Goal: Answer question/provide support: Share knowledge or assist other users

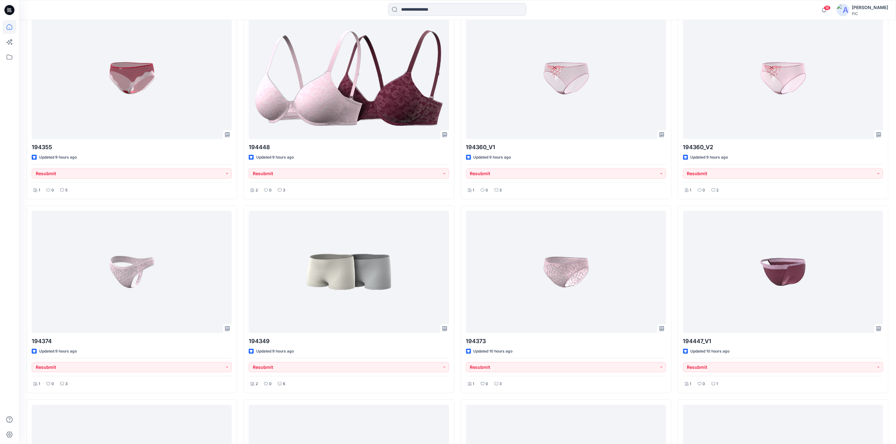
scroll to position [220, 0]
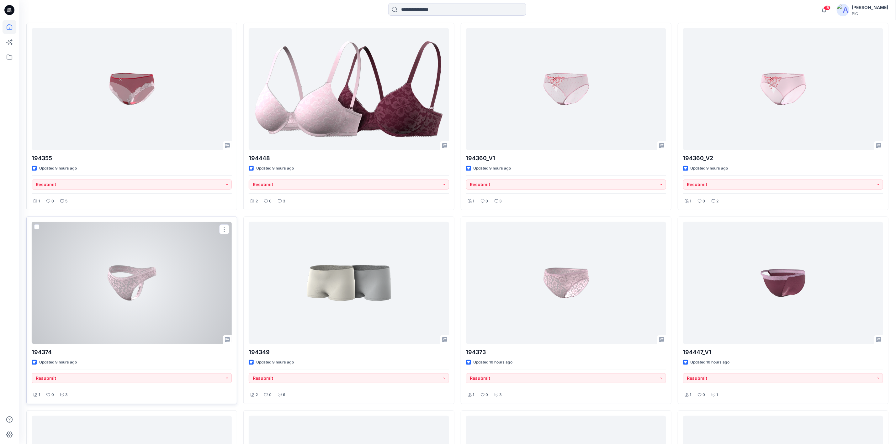
click at [93, 297] on div at bounding box center [132, 283] width 200 height 122
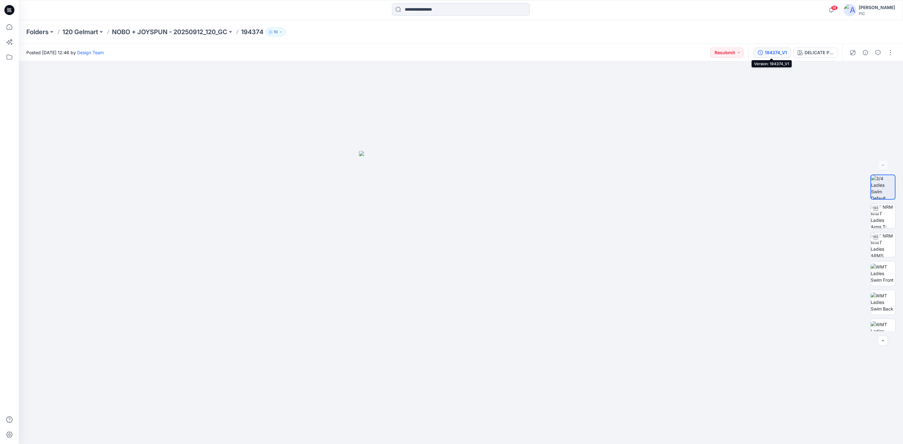
click at [765, 50] on div "194374_V1" at bounding box center [776, 52] width 22 height 7
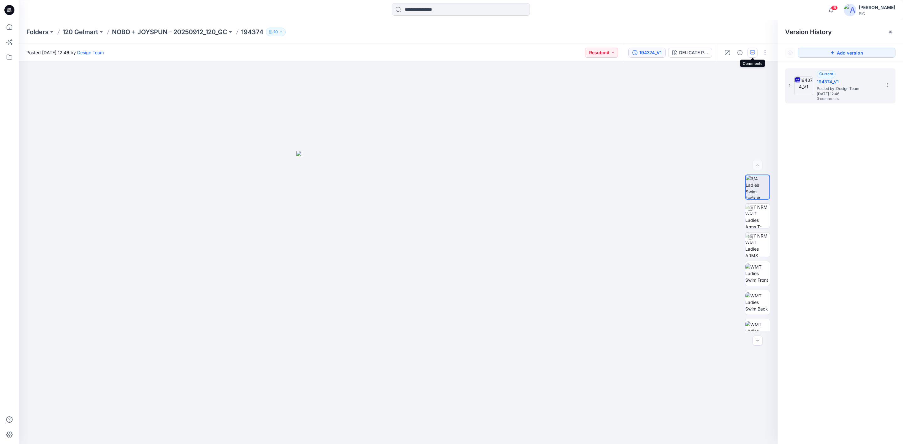
click at [750, 52] on icon "button" at bounding box center [752, 52] width 5 height 5
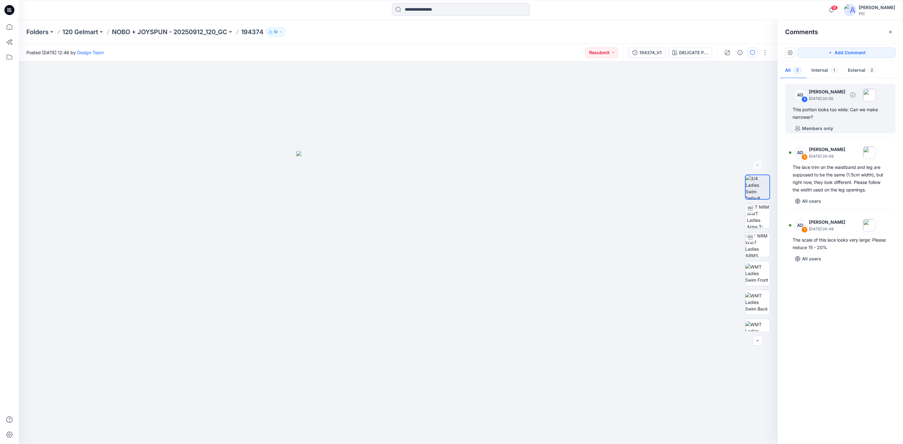
click at [840, 108] on div "This portion looks too wide: Can we make narrower?" at bounding box center [840, 113] width 95 height 15
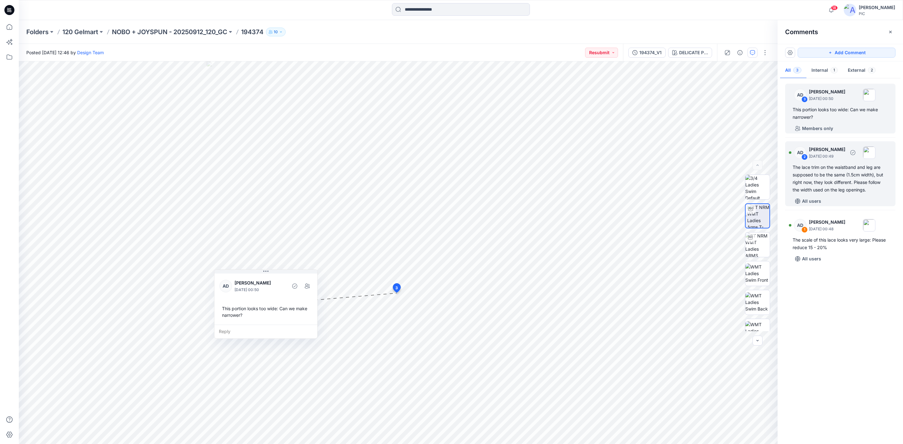
click at [832, 170] on div "The lace trim on the waistband and leg are supposed to be the same (1.5cm width…" at bounding box center [840, 179] width 95 height 30
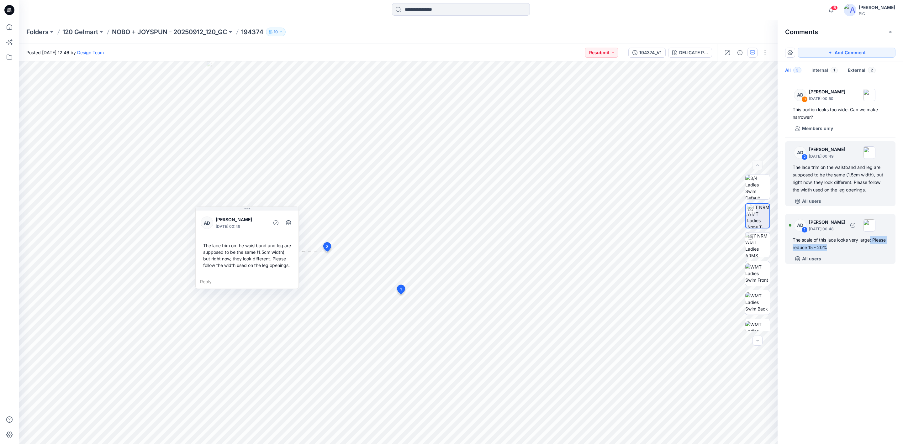
click at [872, 244] on div "The scale of this lace looks very large: Please reduce 15 - 20%" at bounding box center [840, 243] width 95 height 15
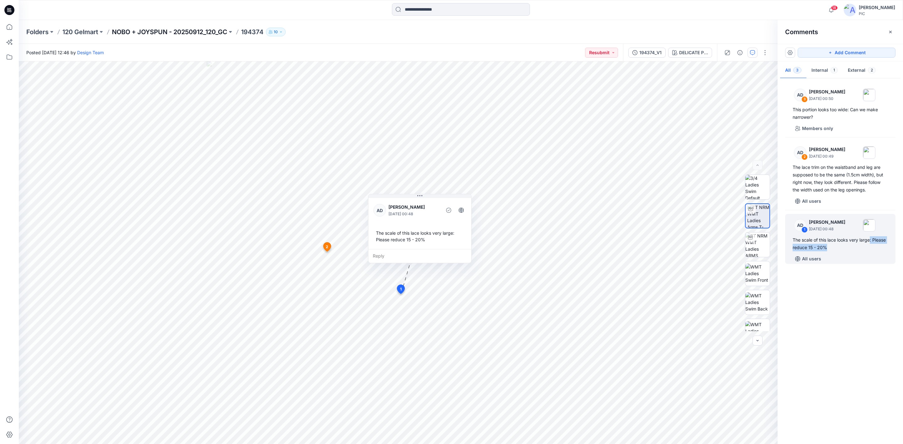
click at [163, 29] on p "NOBO + JOYSPUN - 20250912_120_GC" at bounding box center [169, 32] width 115 height 9
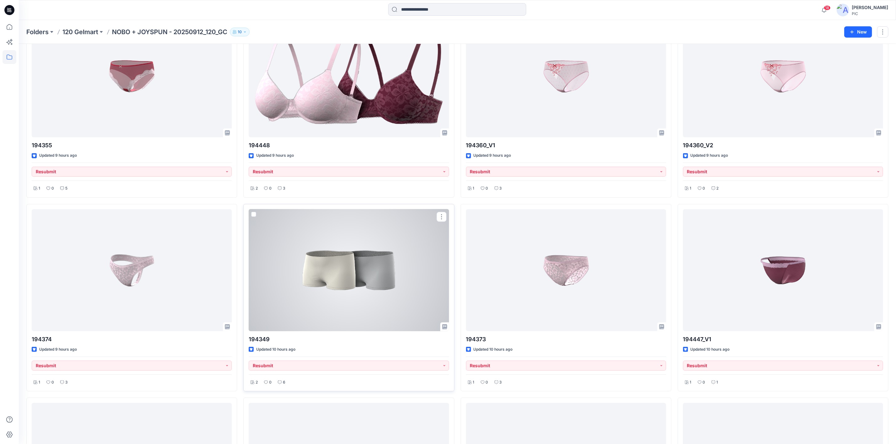
scroll to position [94, 0]
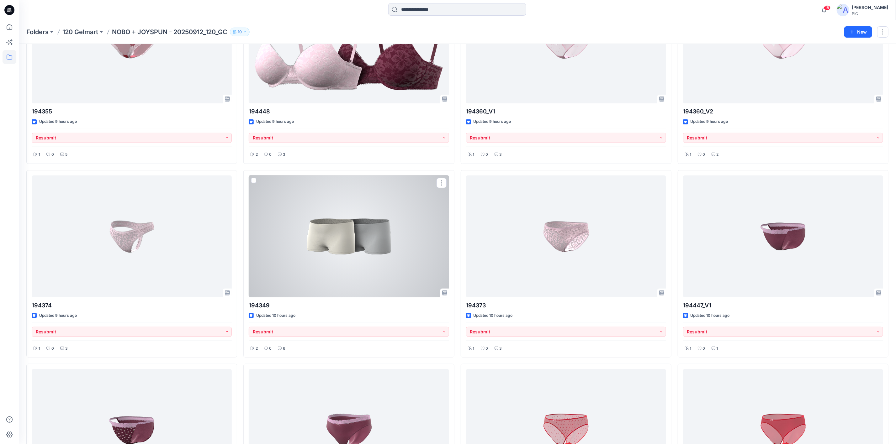
click at [356, 249] on div at bounding box center [349, 237] width 200 height 122
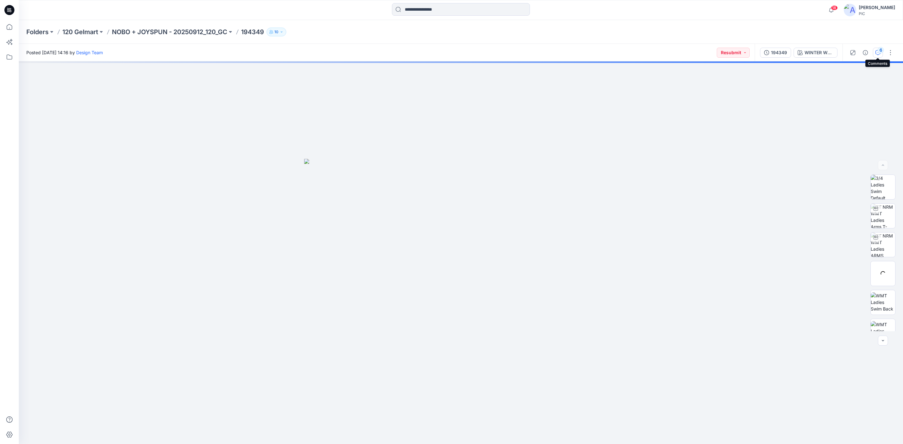
click at [876, 51] on icon "button" at bounding box center [878, 52] width 5 height 5
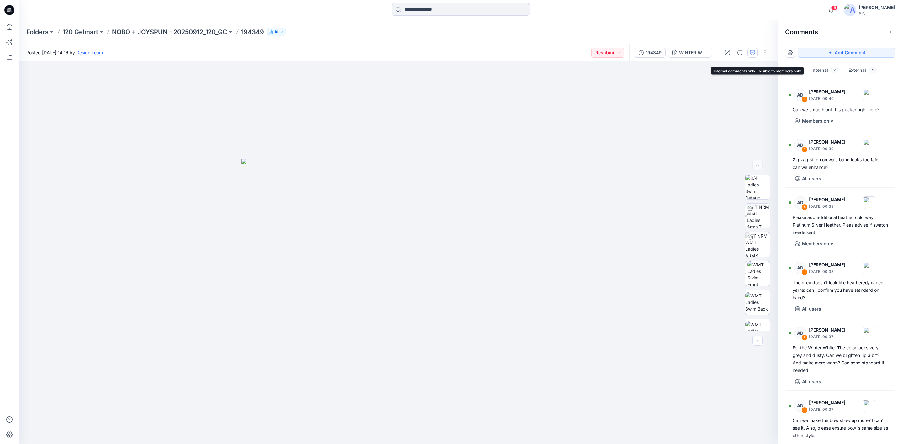
click at [820, 70] on button "Internal 2" at bounding box center [825, 71] width 37 height 16
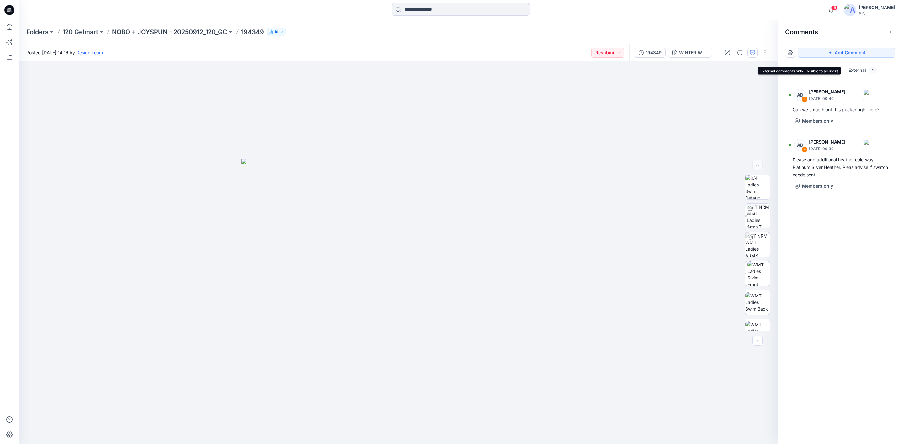
click at [854, 68] on button "External 4" at bounding box center [863, 71] width 38 height 16
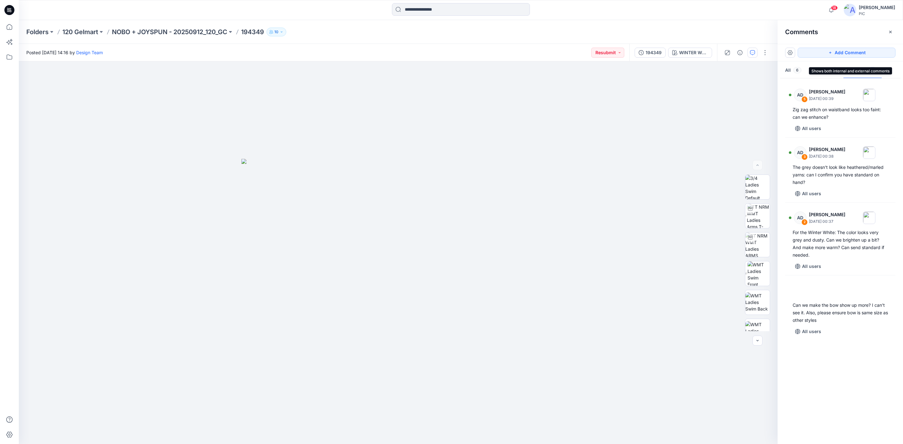
click at [790, 69] on button "All 6" at bounding box center [793, 71] width 26 height 16
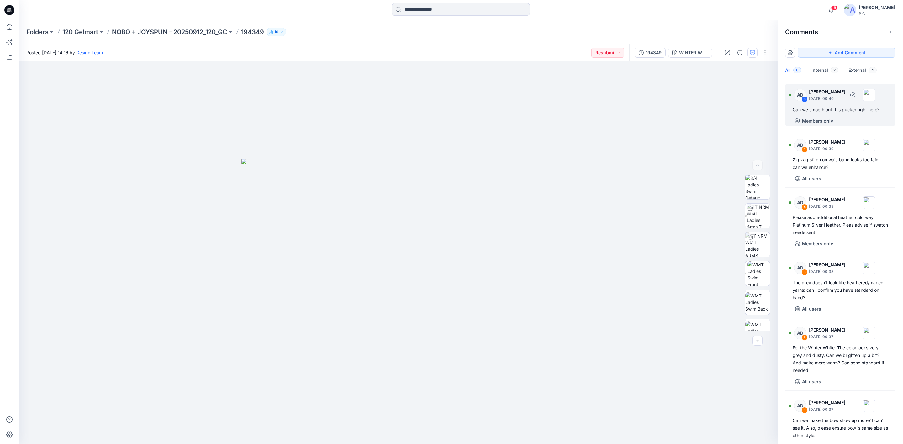
click at [834, 113] on div "Can we smooth out this pucker right here?" at bounding box center [840, 110] width 95 height 8
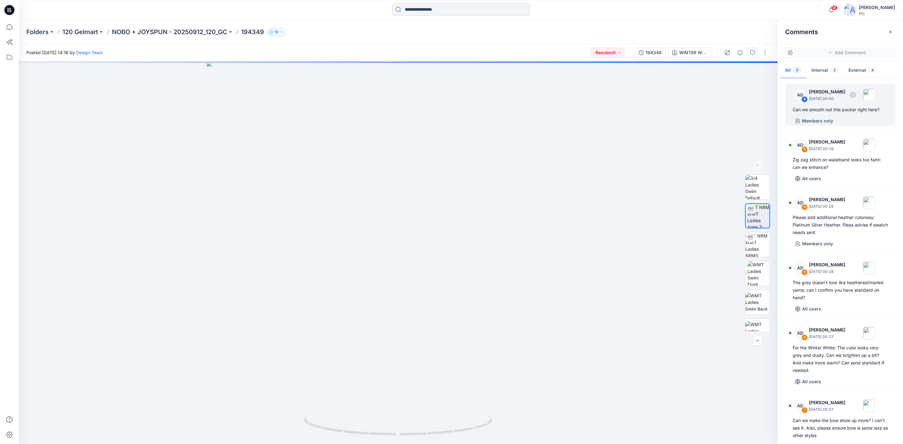
click at [836, 108] on div "Can we smooth out this pucker right here?" at bounding box center [840, 110] width 95 height 8
click at [817, 112] on div "Can we smooth out this pucker right here?" at bounding box center [840, 110] width 95 height 8
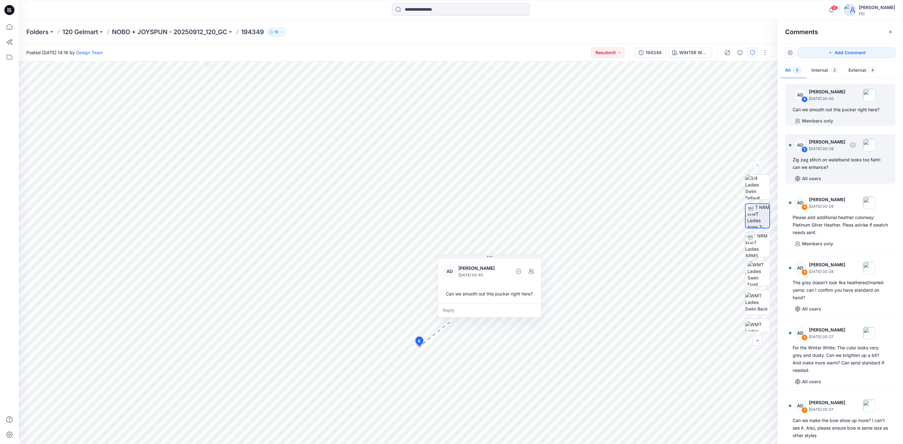
click at [817, 161] on div "Zig zag stitch on waistband looks too faint: can we enhance?" at bounding box center [840, 163] width 95 height 15
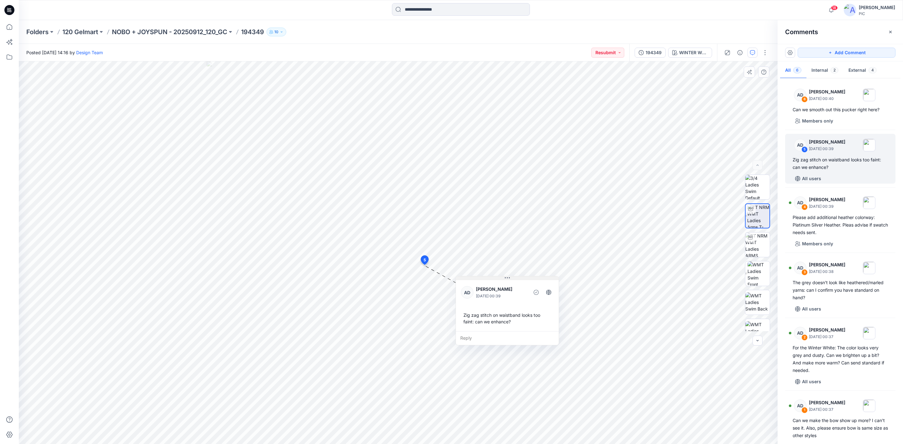
drag, startPoint x: 476, startPoint y: 272, endPoint x: 517, endPoint y: 280, distance: 41.3
click at [517, 280] on div "AD [PERSON_NAME] [DATE] 00:39 Zig zag stitch on waistband looks too faint: can …" at bounding box center [507, 310] width 103 height 69
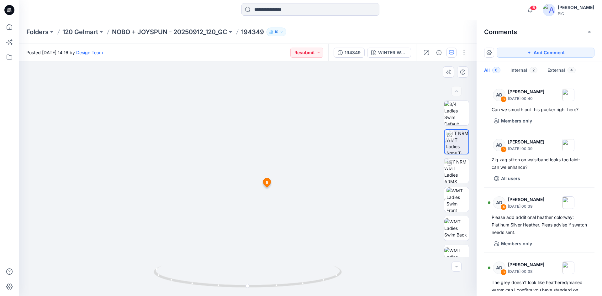
click at [267, 183] on span "5" at bounding box center [267, 183] width 2 height 6
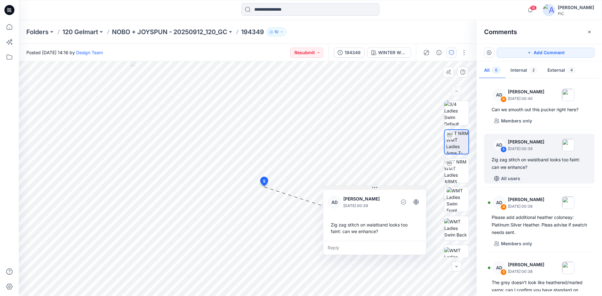
drag, startPoint x: 302, startPoint y: 193, endPoint x: 373, endPoint y: 187, distance: 70.6
click at [373, 189] on div "AD [PERSON_NAME] [DATE] 00:39 Zig zag stitch on waistband looks too faint: can …" at bounding box center [374, 215] width 103 height 52
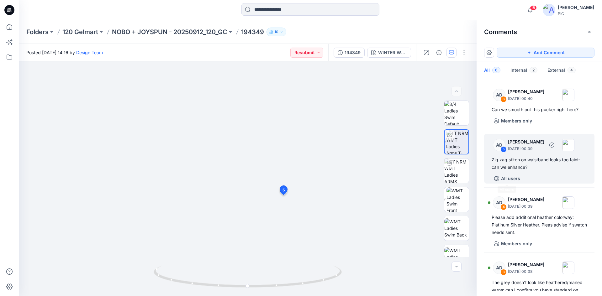
click at [522, 158] on div "Zig zag stitch on waistband looks too faint: can we enhance?" at bounding box center [539, 163] width 95 height 15
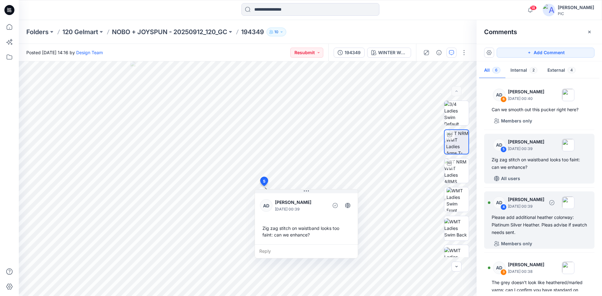
click at [542, 225] on div "Please add additional heather colorway: Platinum Silver Heather. Pleas advise i…" at bounding box center [539, 225] width 95 height 23
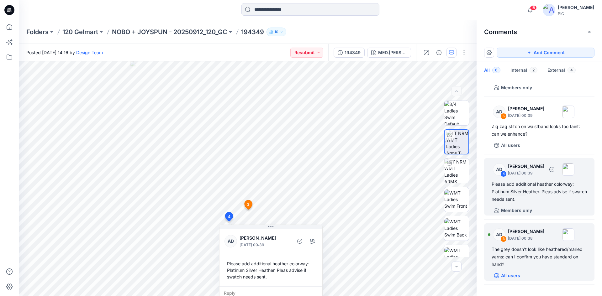
scroll to position [104, 0]
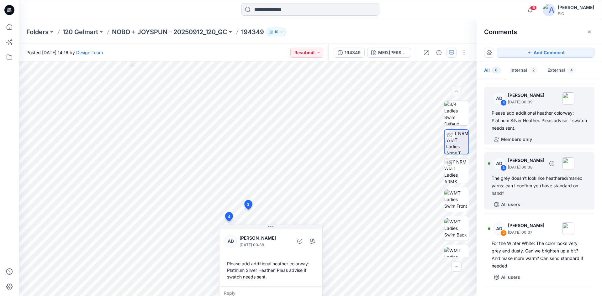
click at [525, 185] on div "The grey doesn't look like heathered/marled yarns: can I confirm you have stand…" at bounding box center [539, 186] width 95 height 23
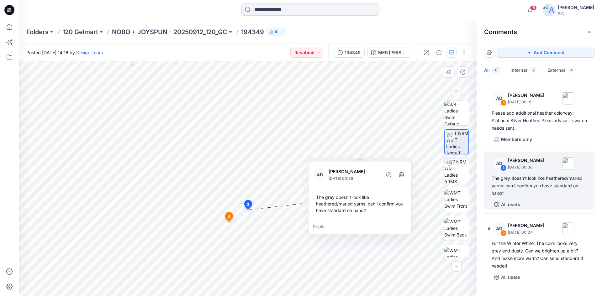
drag, startPoint x: 297, startPoint y: 216, endPoint x: 367, endPoint y: 162, distance: 88.5
click at [367, 162] on button at bounding box center [360, 161] width 103 height 4
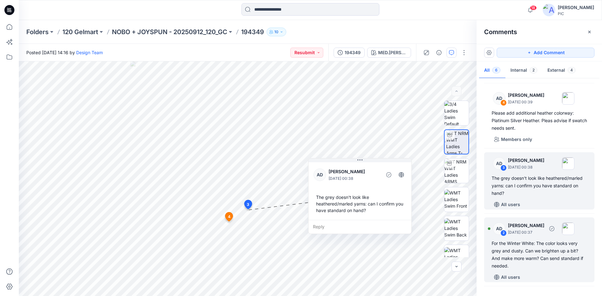
click at [519, 241] on div "For the Winter White: The color looks very grey and dusty. Can we brighten up a…" at bounding box center [539, 255] width 95 height 30
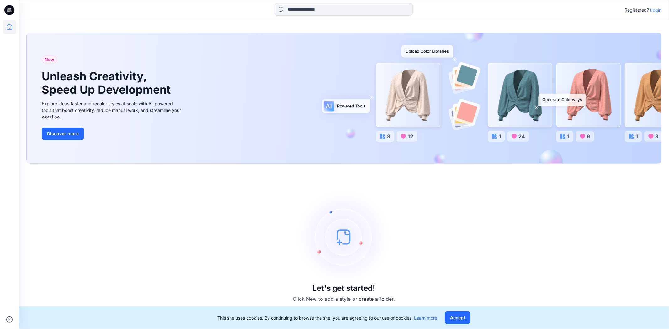
click at [659, 11] on p "Login" at bounding box center [655, 10] width 11 height 7
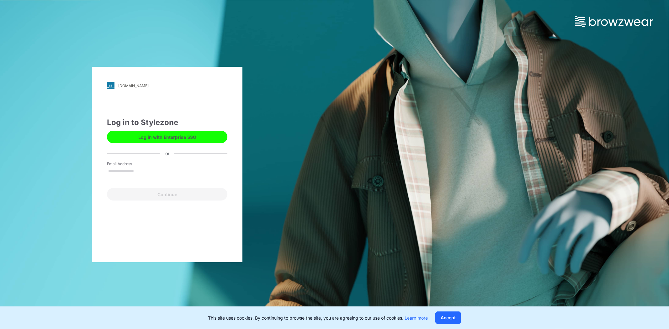
click at [131, 168] on input "Email Address" at bounding box center [167, 171] width 120 height 9
type input "**********"
click at [150, 193] on button "Continue" at bounding box center [167, 194] width 120 height 13
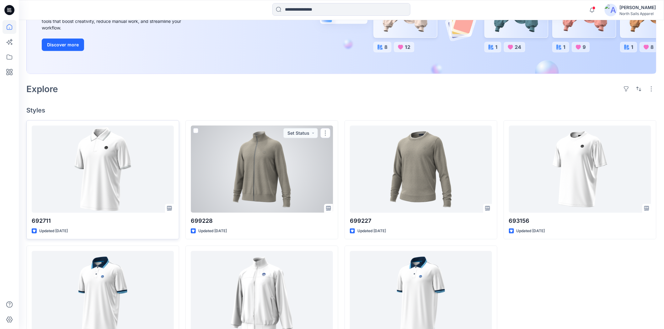
scroll to position [116, 0]
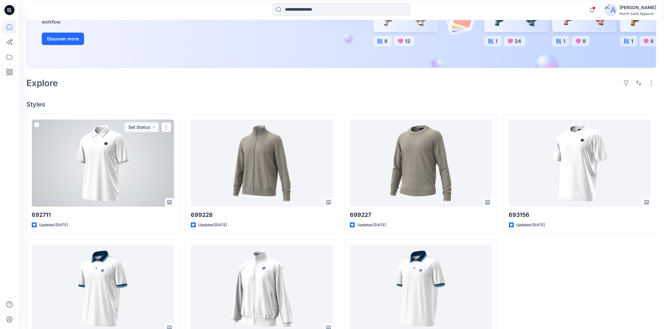
drag, startPoint x: 110, startPoint y: 137, endPoint x: 102, endPoint y: 134, distance: 8.3
click at [110, 136] on div at bounding box center [103, 163] width 142 height 87
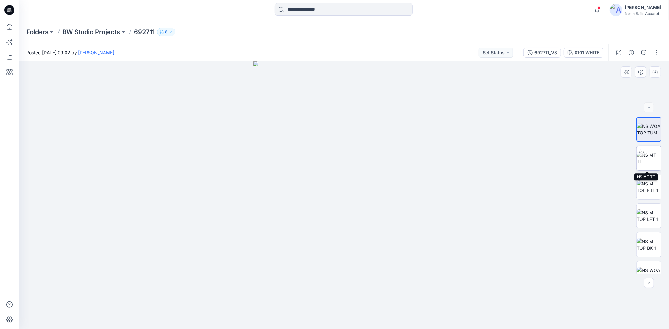
click at [651, 152] on img at bounding box center [649, 158] width 24 height 13
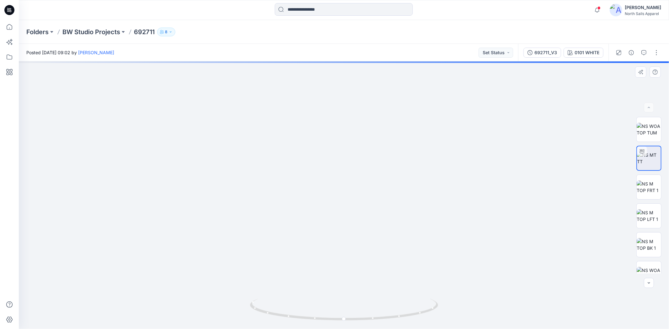
drag, startPoint x: 374, startPoint y: 123, endPoint x: 401, endPoint y: 283, distance: 162.3
click at [401, 283] on img at bounding box center [344, 174] width 612 height 309
drag, startPoint x: 417, startPoint y: 268, endPoint x: 400, endPoint y: 195, distance: 75.0
click at [400, 195] on img at bounding box center [344, 151] width 612 height 356
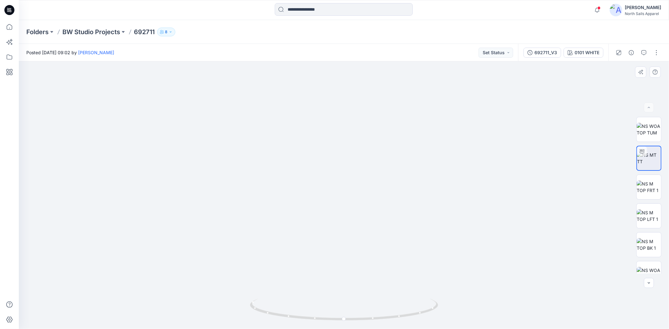
drag, startPoint x: 456, startPoint y: 252, endPoint x: 400, endPoint y: 261, distance: 56.9
click at [424, 252] on img at bounding box center [344, 151] width 612 height 356
drag, startPoint x: 334, startPoint y: 307, endPoint x: 412, endPoint y: 290, distance: 79.9
click at [385, 298] on div at bounding box center [344, 313] width 188 height 31
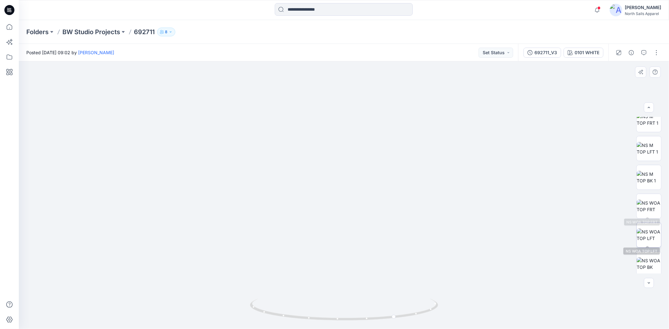
scroll to position [70, 0]
click at [650, 232] on img at bounding box center [649, 232] width 24 height 13
